Goal: Check status

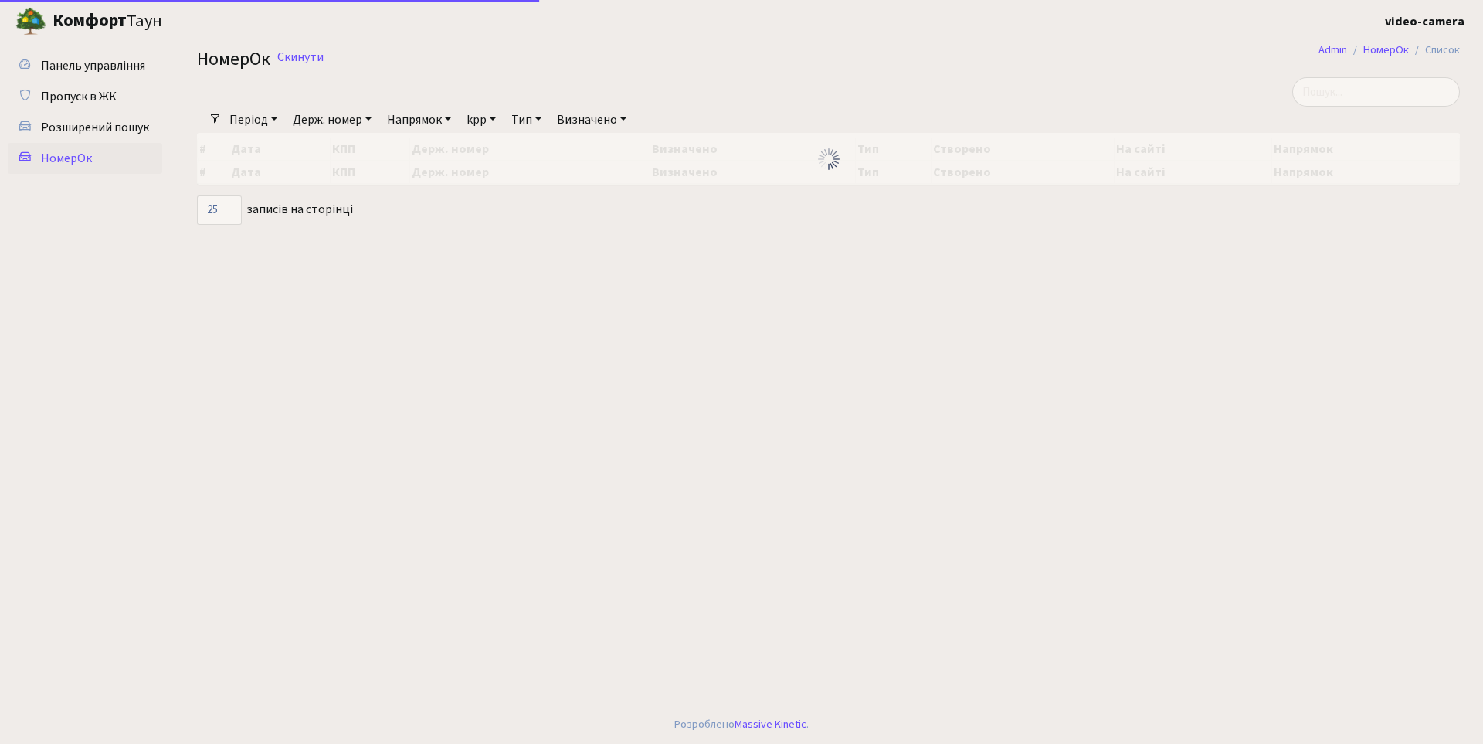
select select "25"
click at [1374, 92] on input "search" at bounding box center [1376, 91] width 168 height 29
type input "1"
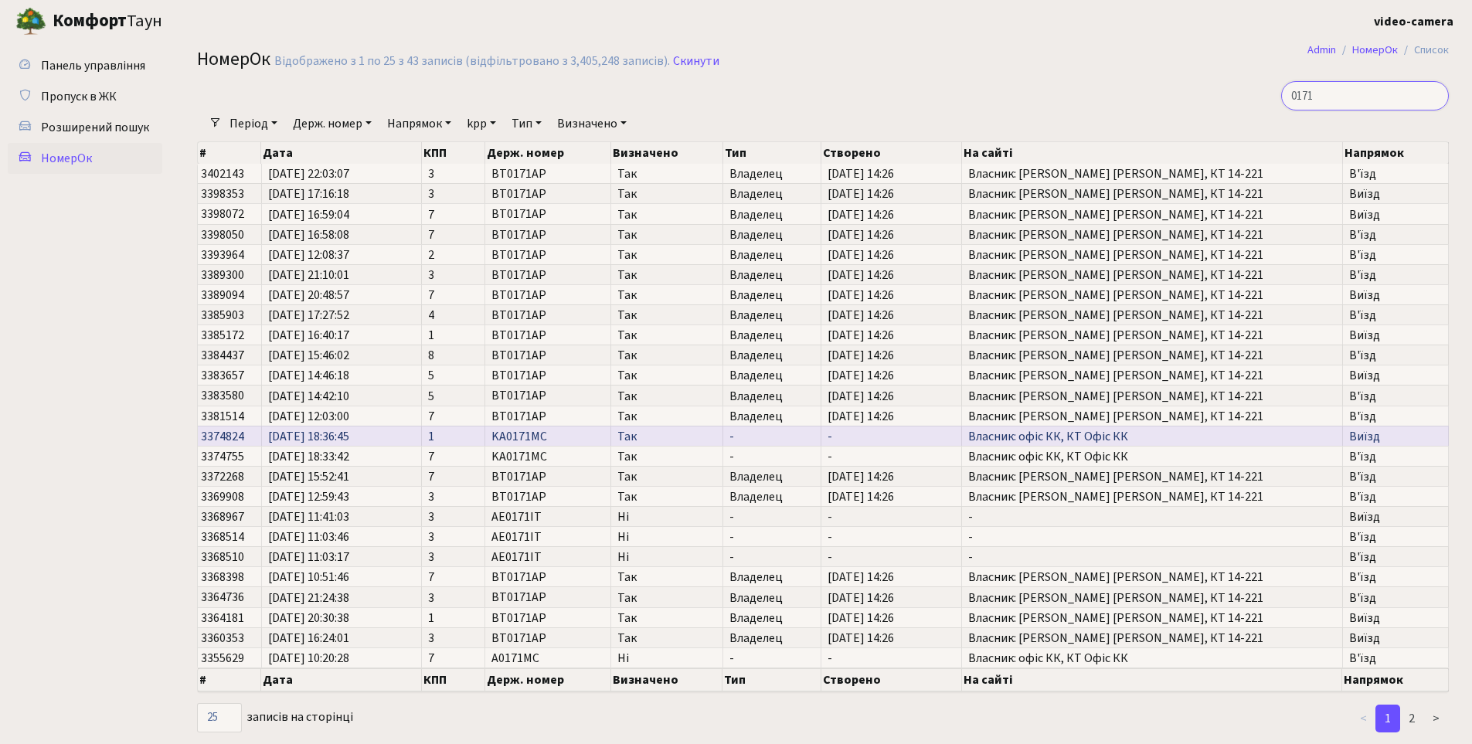
type input "0171"
click at [605, 438] on td "KA0171MC" at bounding box center [548, 436] width 127 height 20
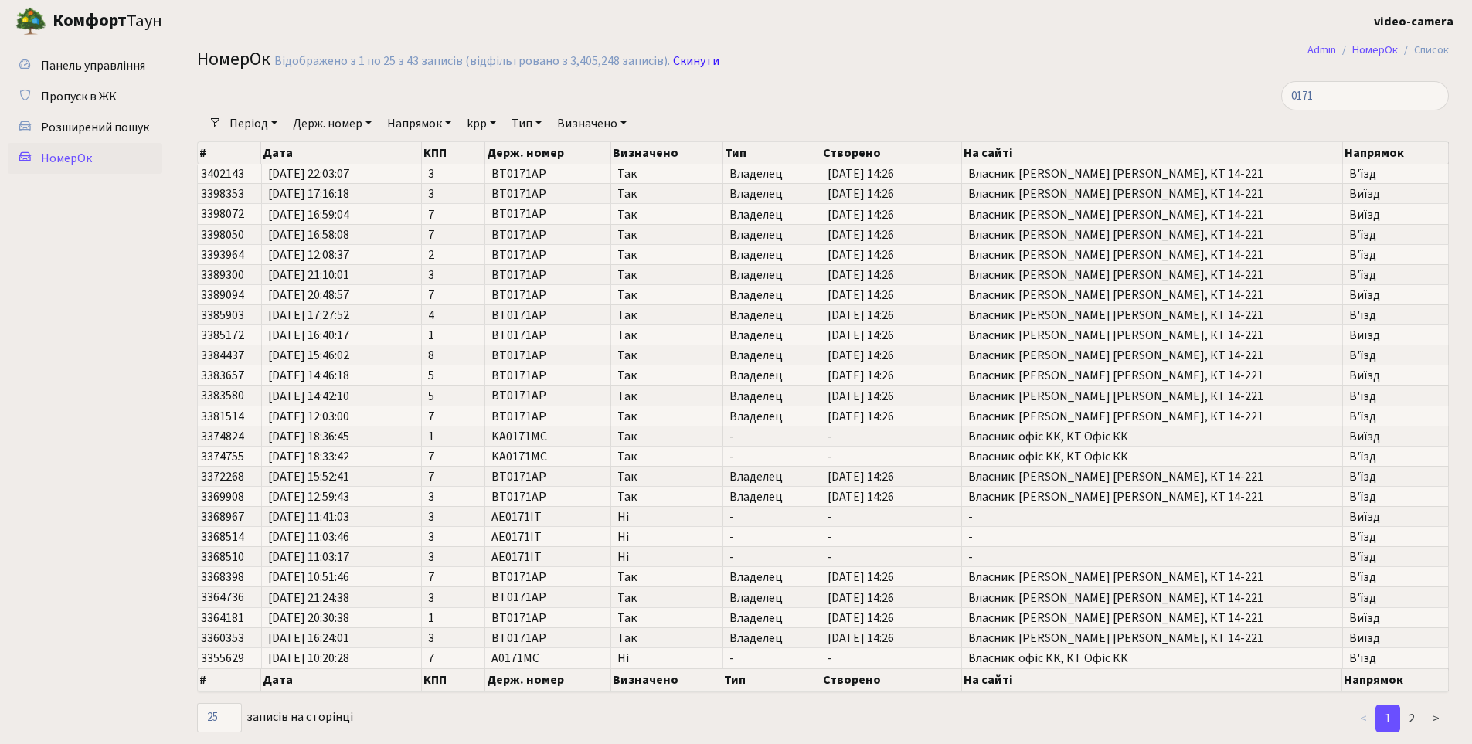
click at [696, 60] on link "Скинути" at bounding box center [696, 61] width 46 height 15
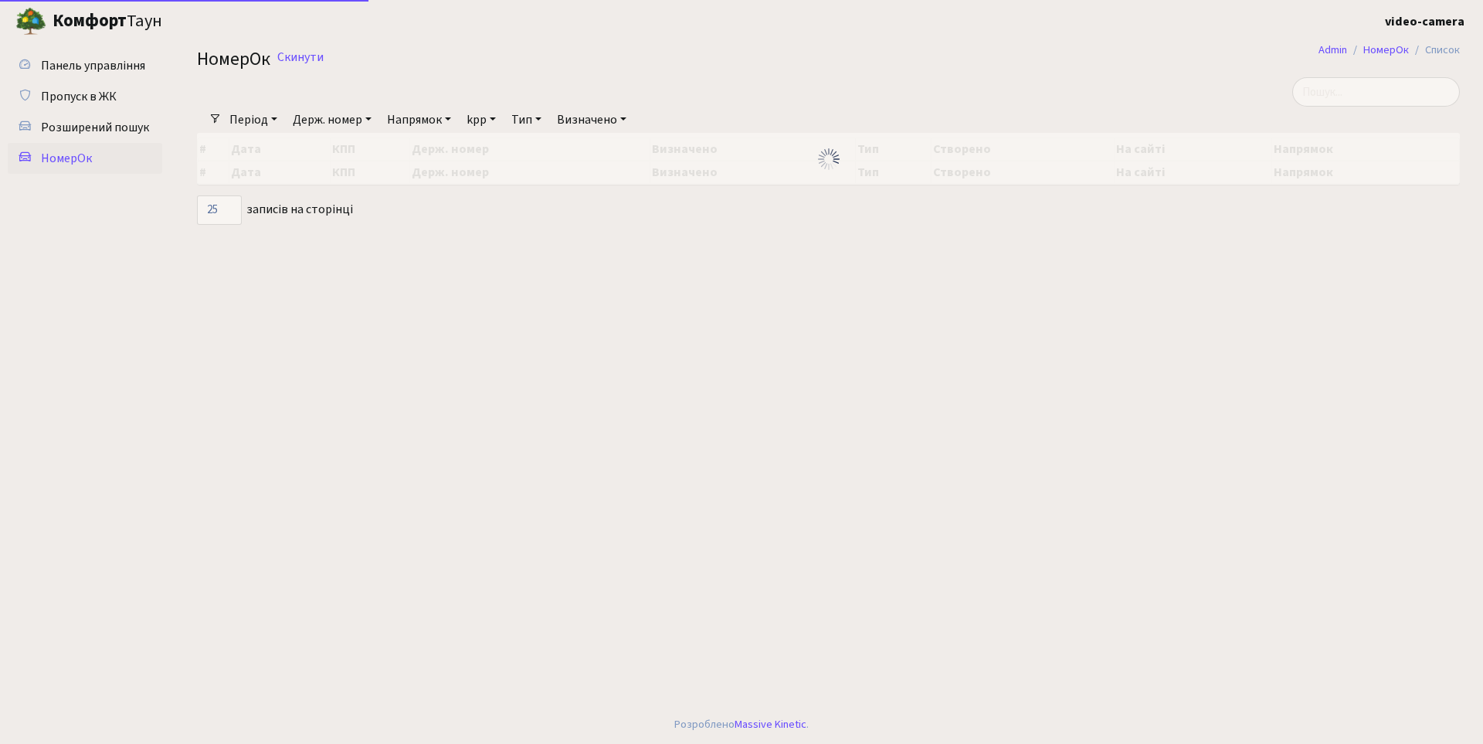
select select "25"
